Goal: Task Accomplishment & Management: Manage account settings

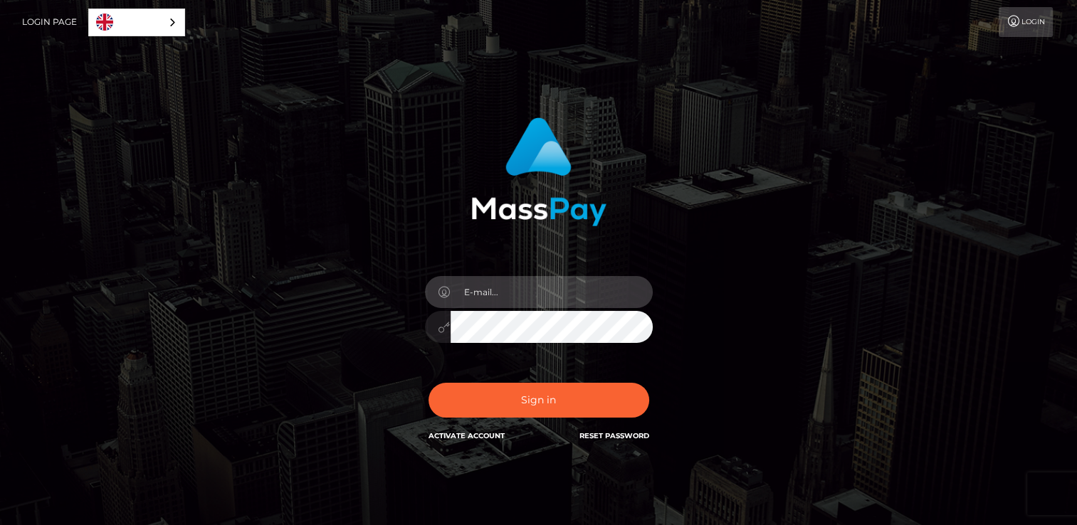
click at [473, 283] on input "email" at bounding box center [552, 292] width 202 height 32
type input "topmodels584@gmail.com"
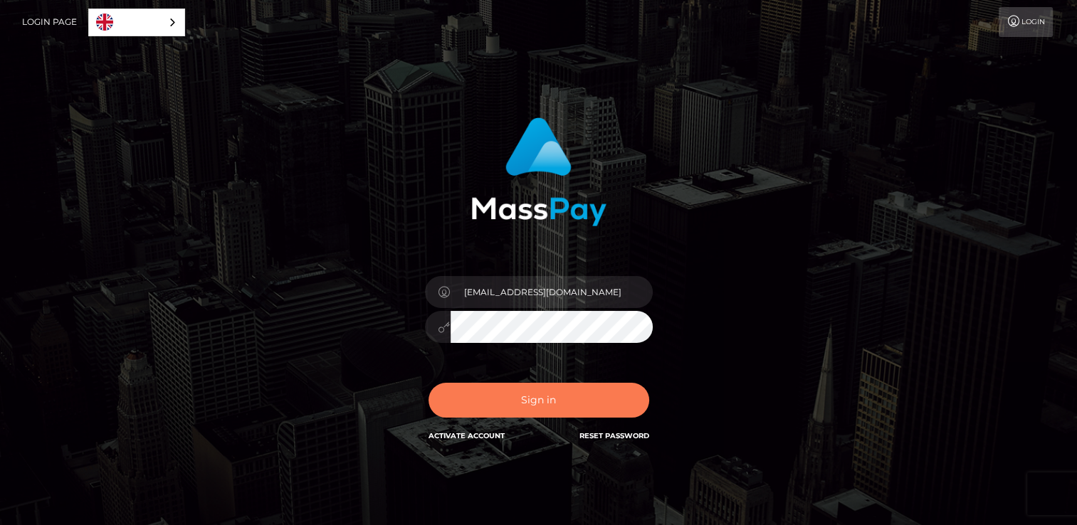
click at [521, 394] on button "Sign in" at bounding box center [538, 400] width 221 height 35
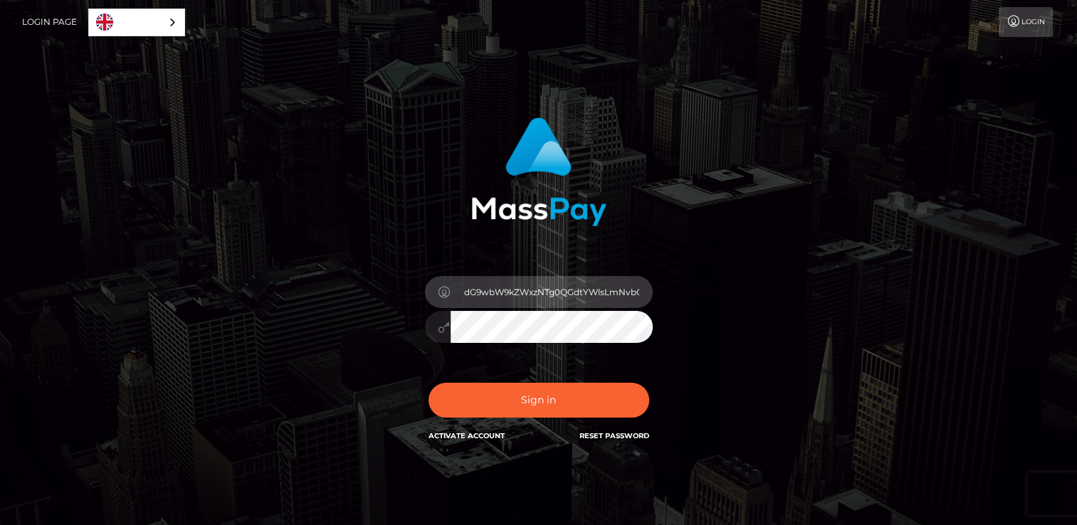
click at [620, 285] on input "dG9wbW9kZWxzNTg0QGdtYWlsLmNvbQ==" at bounding box center [552, 292] width 202 height 32
click at [564, 296] on input "==" at bounding box center [552, 292] width 202 height 32
type input "="
click at [541, 288] on input "email" at bounding box center [552, 292] width 202 height 32
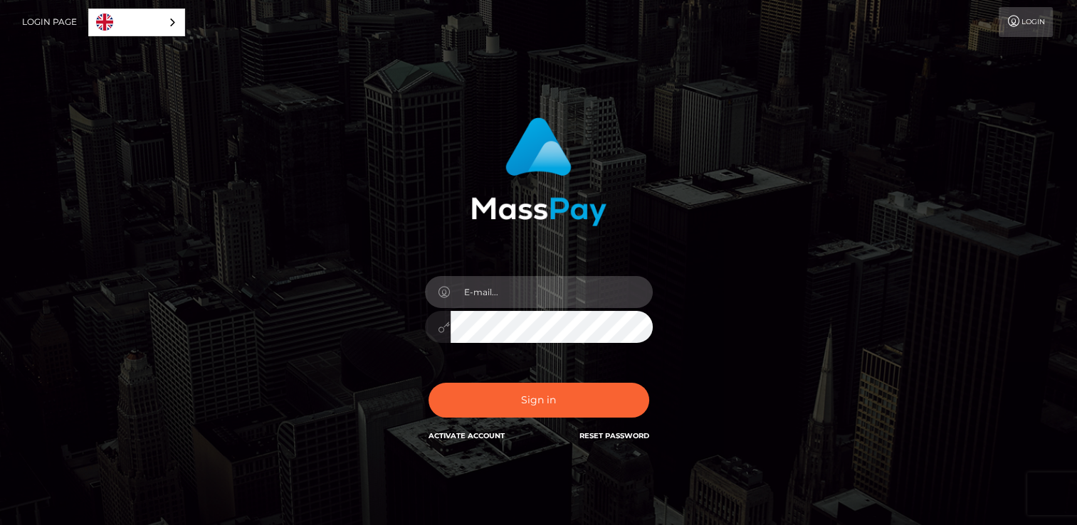
type input "topmodels584@gmail.com"
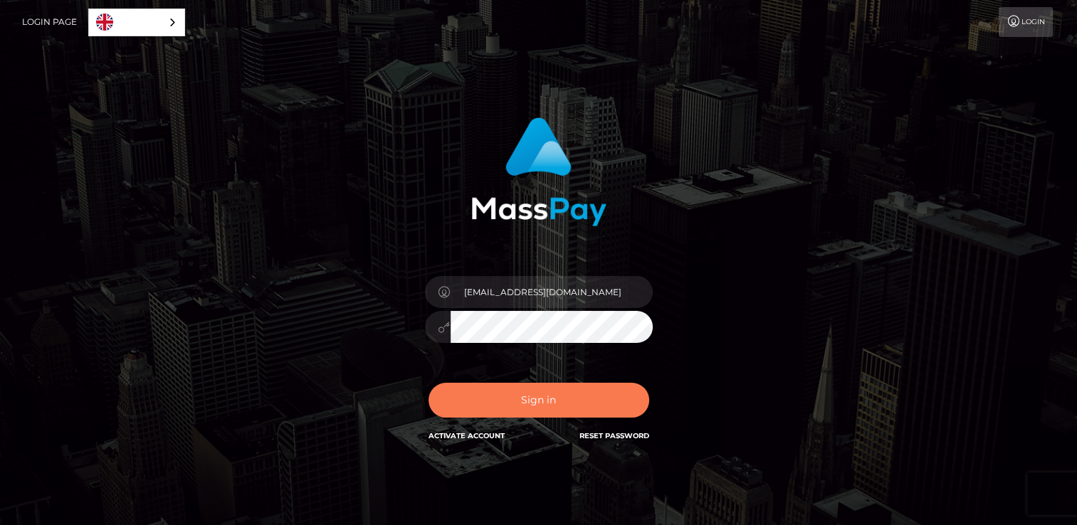
click at [541, 399] on button "Sign in" at bounding box center [538, 400] width 221 height 35
